Goal: Navigation & Orientation: Find specific page/section

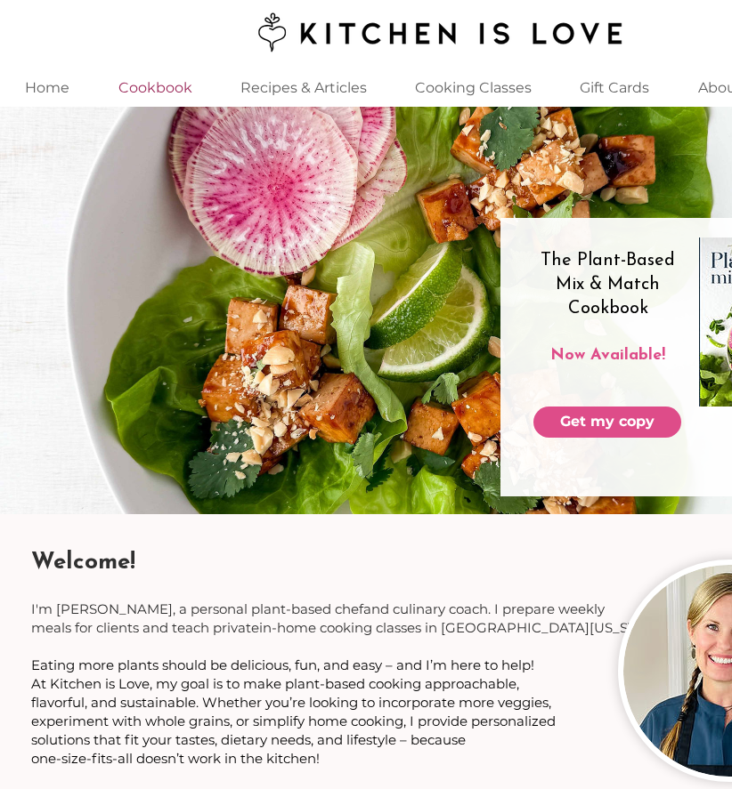
click at [163, 90] on p "Cookbook" at bounding box center [155, 88] width 92 height 38
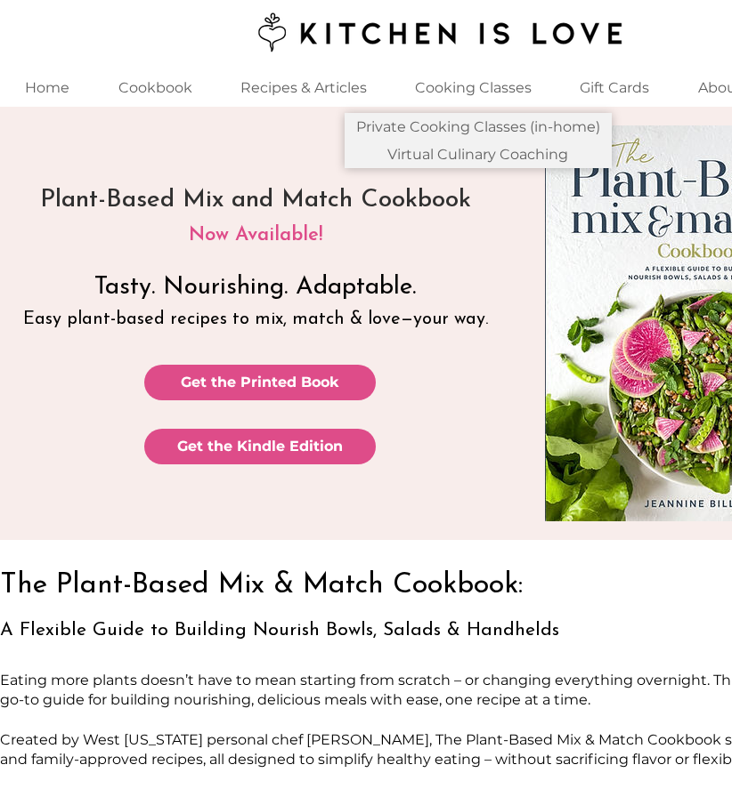
click at [511, 91] on p "Cooking Classes" at bounding box center [473, 88] width 134 height 38
click at [484, 87] on p "Cooking Classes" at bounding box center [473, 88] width 134 height 38
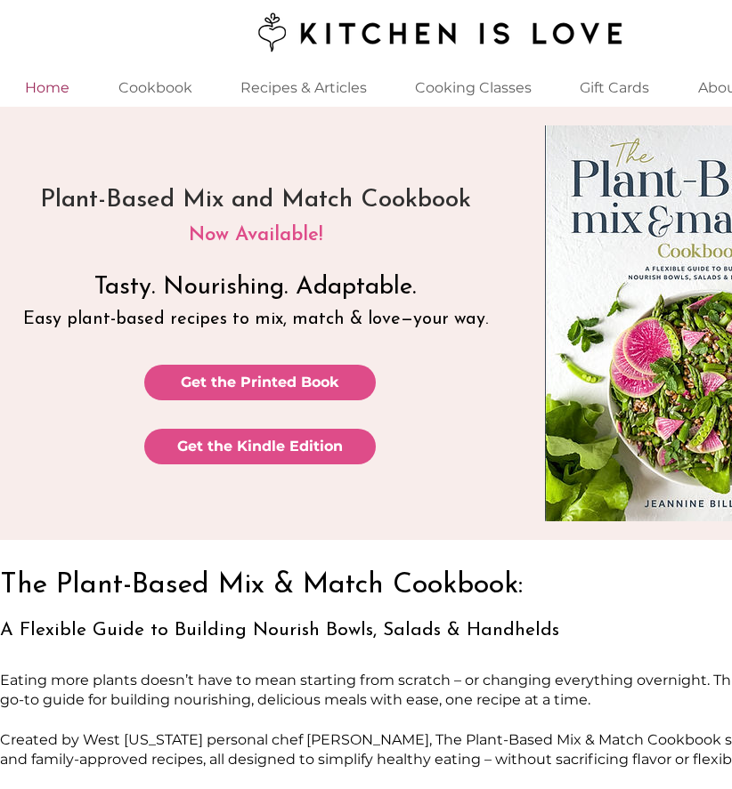
click at [53, 85] on p "Home" at bounding box center [47, 88] width 62 height 38
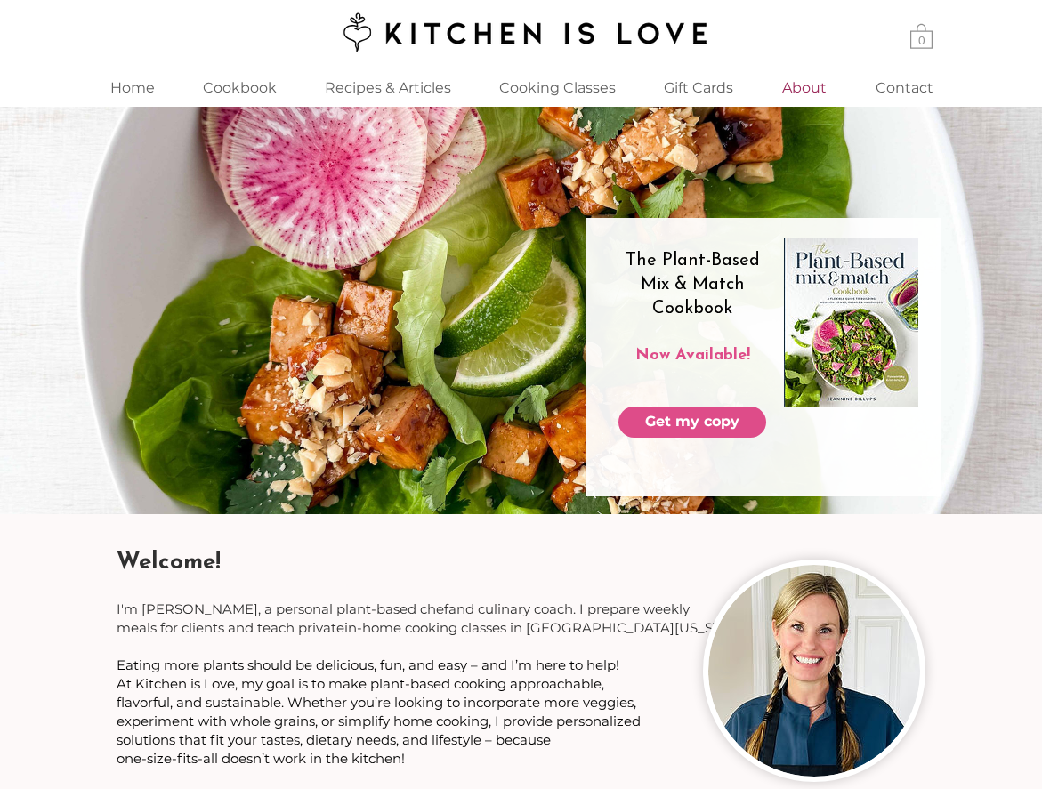
click at [731, 85] on p "About" at bounding box center [804, 88] width 62 height 38
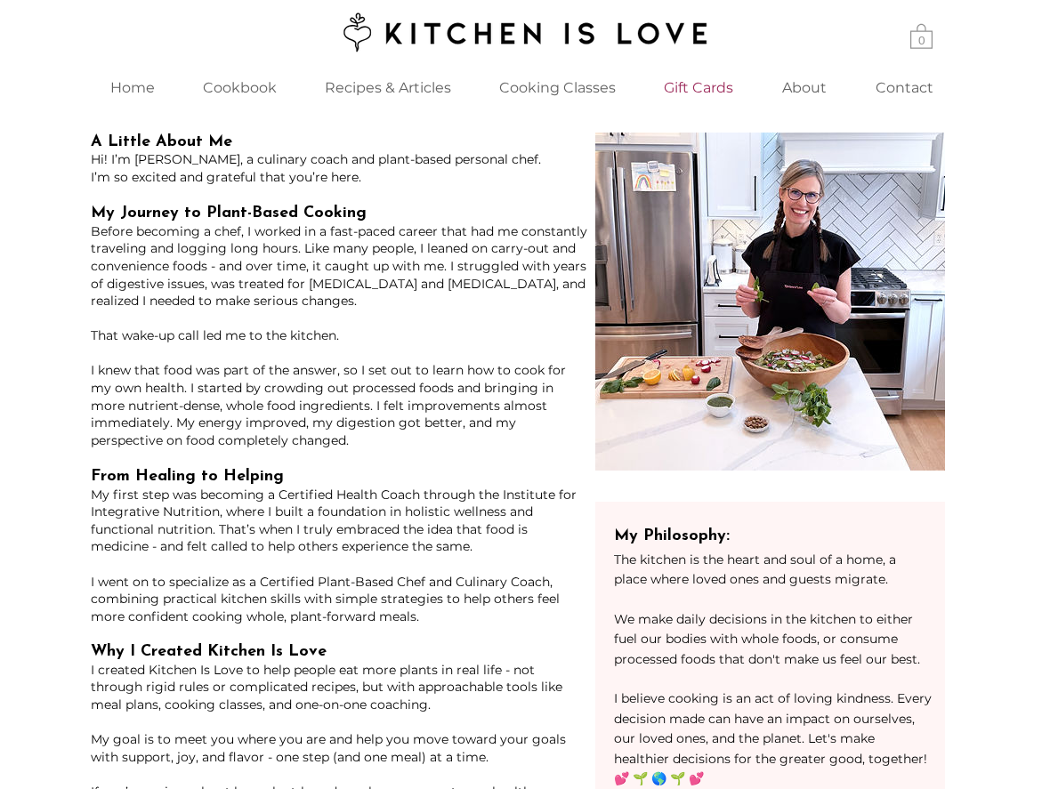
click at [713, 86] on p "Gift Cards" at bounding box center [698, 88] width 87 height 38
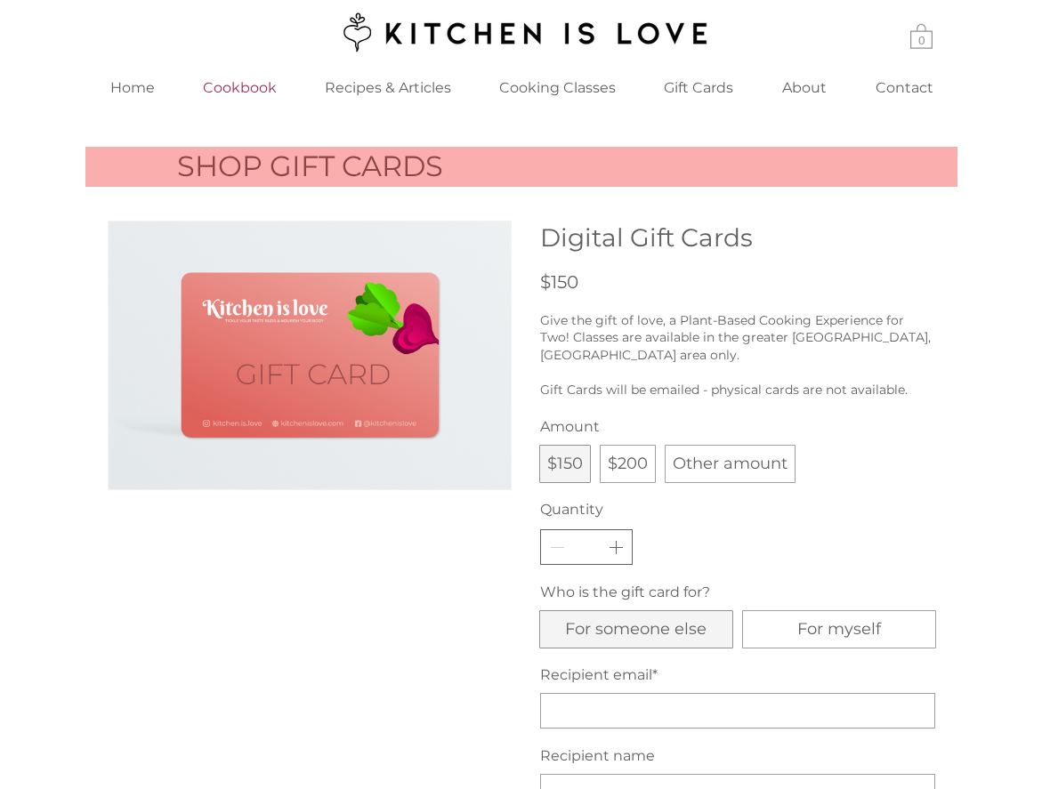
click at [244, 85] on p "Cookbook" at bounding box center [240, 88] width 92 height 38
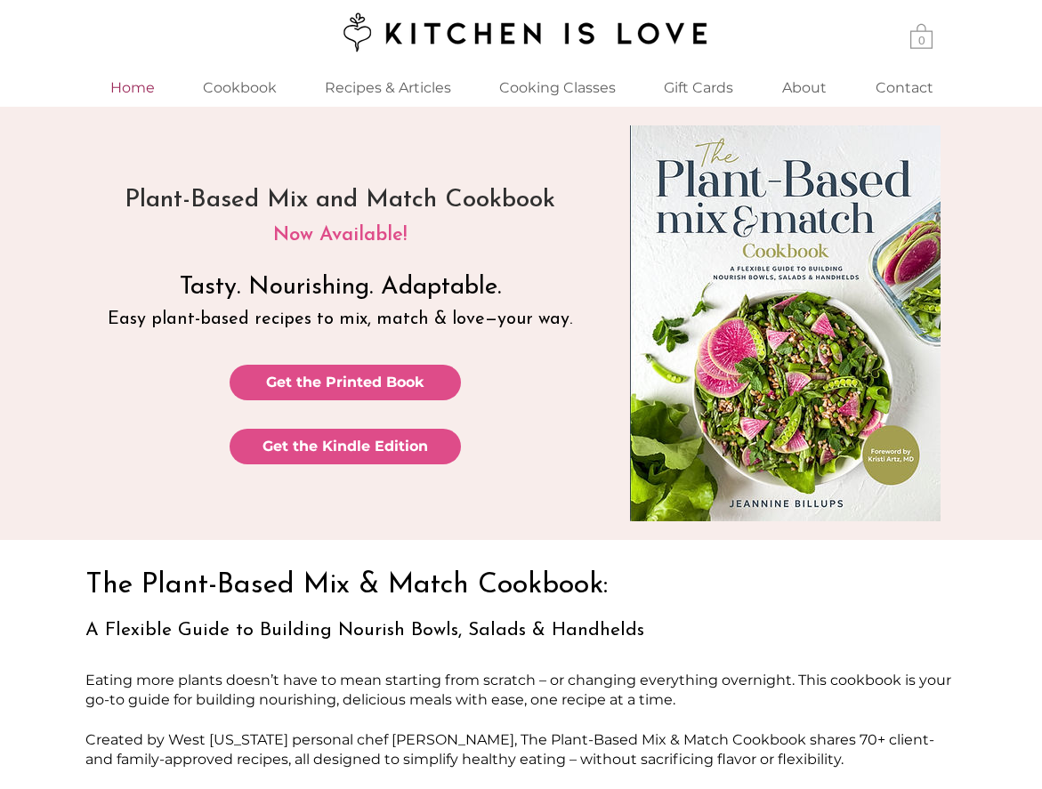
click at [137, 86] on p "Home" at bounding box center [132, 88] width 62 height 38
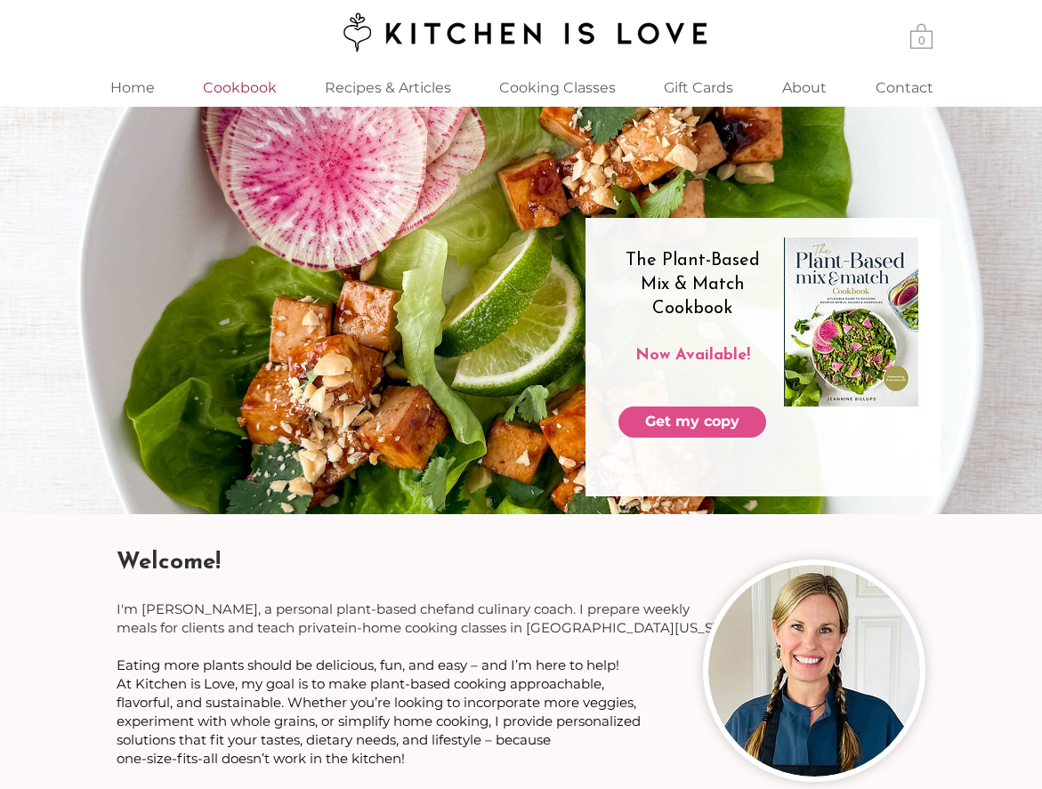
click at [229, 88] on p "Cookbook" at bounding box center [240, 88] width 92 height 38
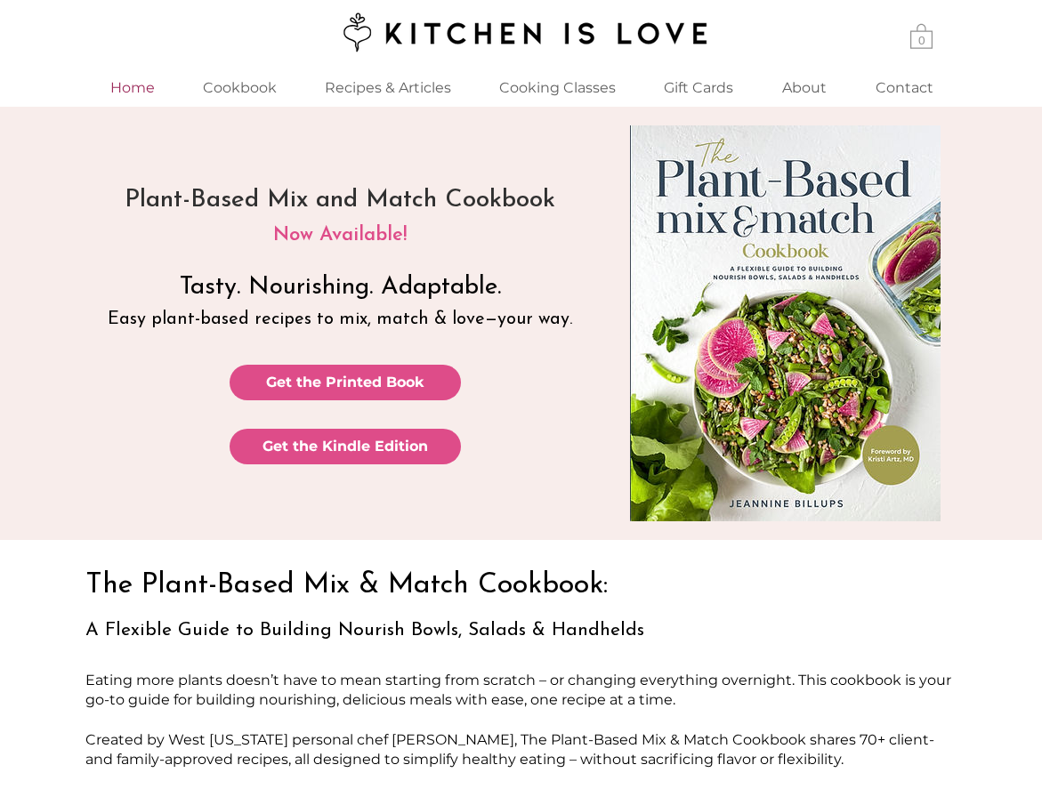
click at [125, 85] on p "Home" at bounding box center [132, 88] width 62 height 38
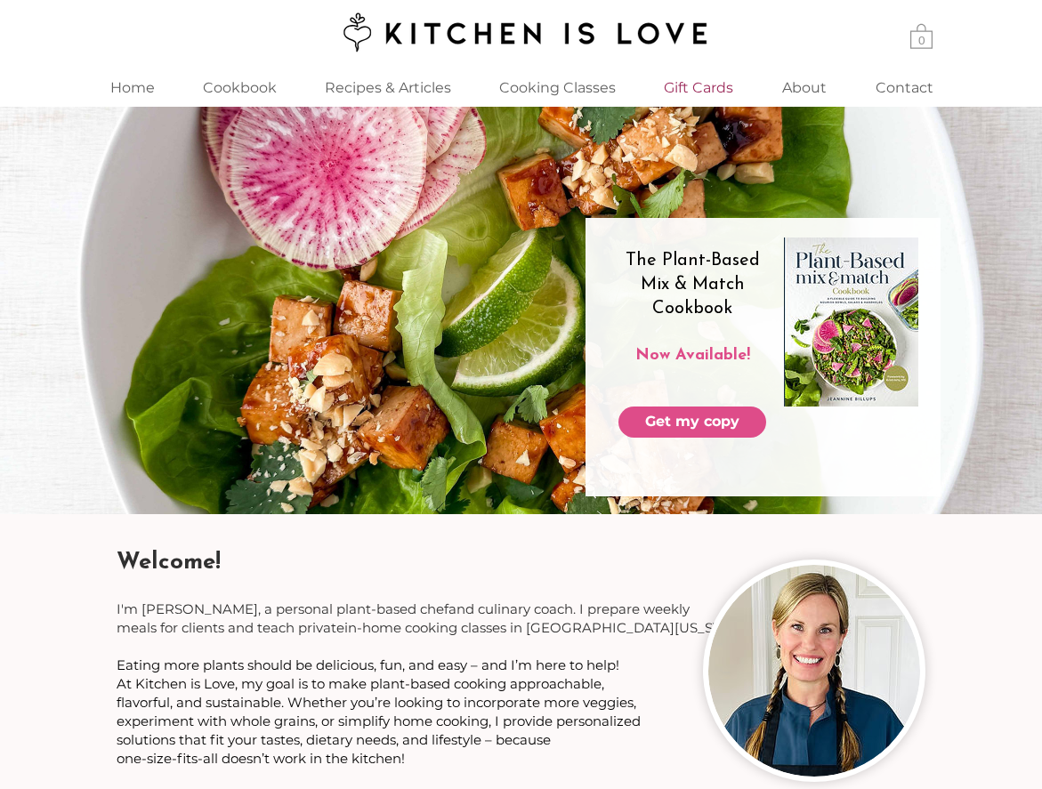
click at [685, 85] on p "Gift Cards" at bounding box center [698, 88] width 87 height 38
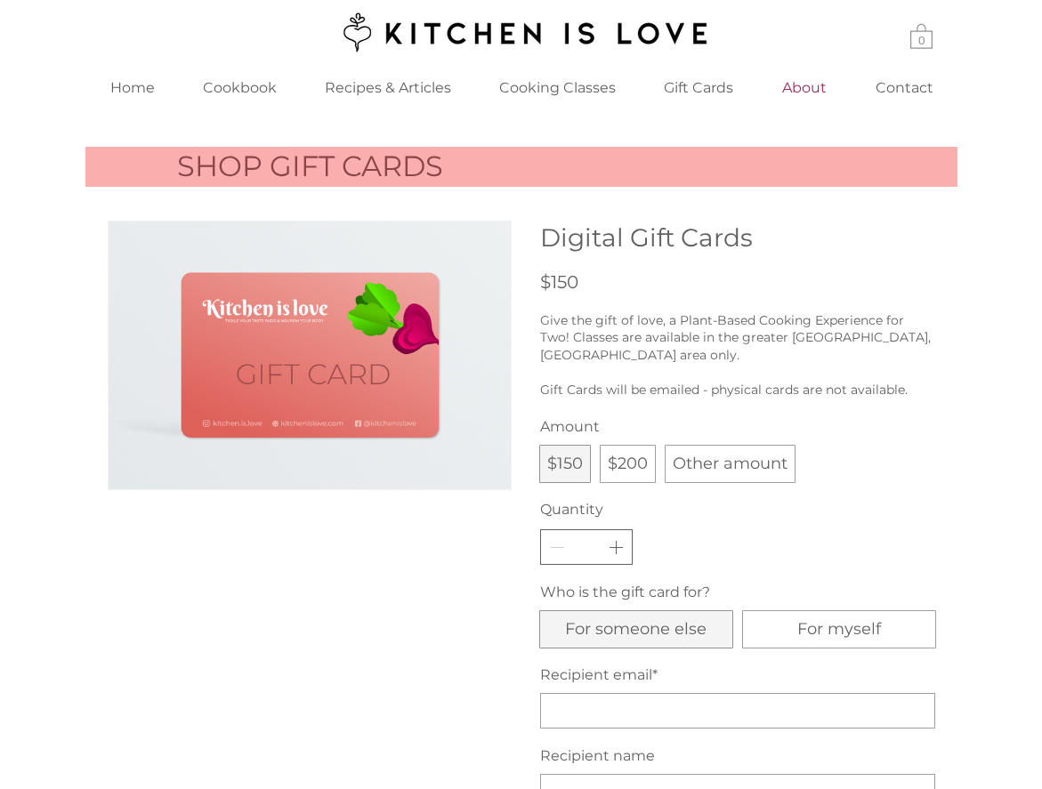
click at [731, 88] on p "About" at bounding box center [804, 88] width 62 height 38
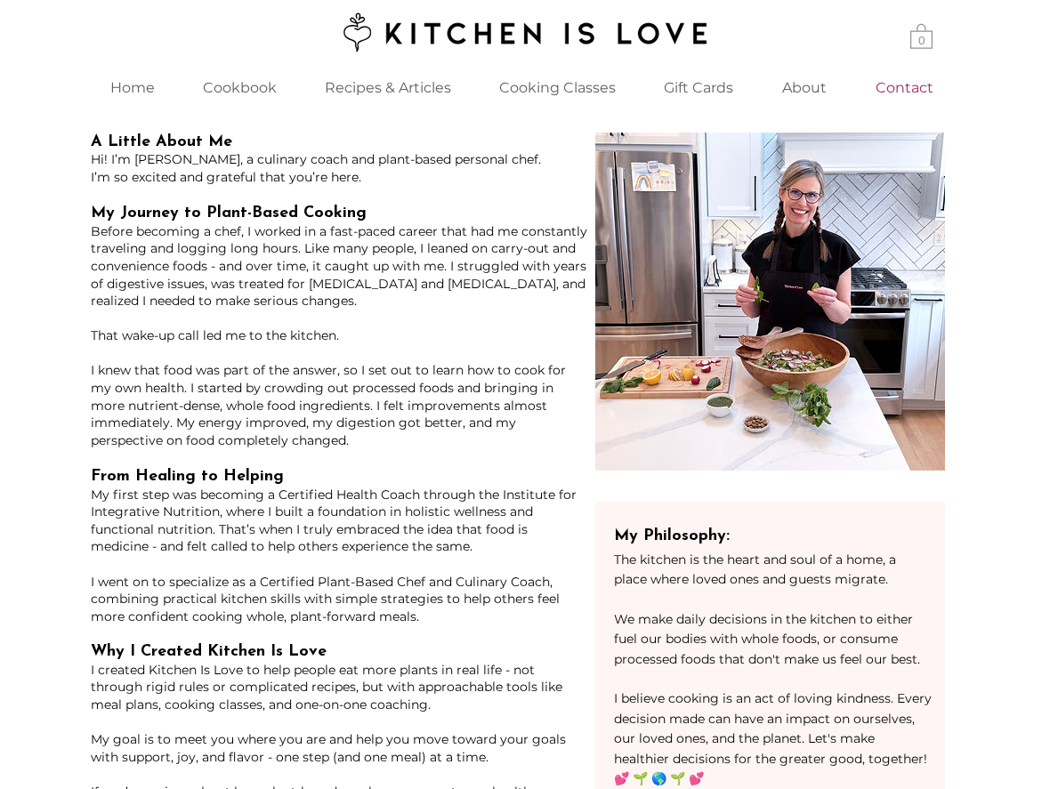
click at [731, 85] on p "Contact" at bounding box center [905, 88] width 76 height 38
